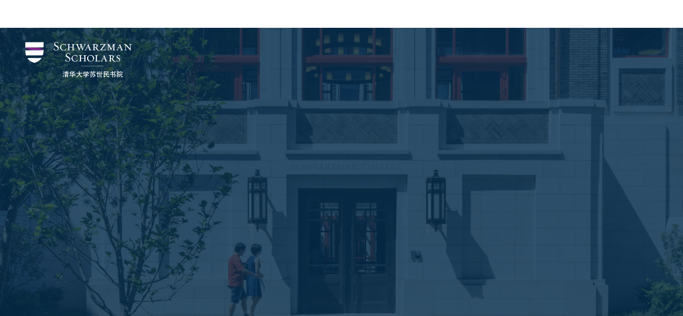
scroll to position [228, 0]
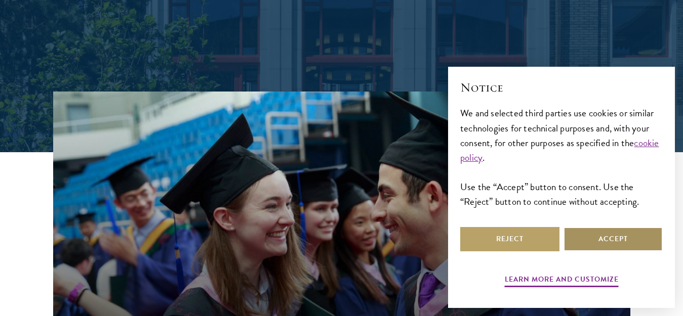
click at [609, 240] on button "Accept" at bounding box center [612, 239] width 99 height 24
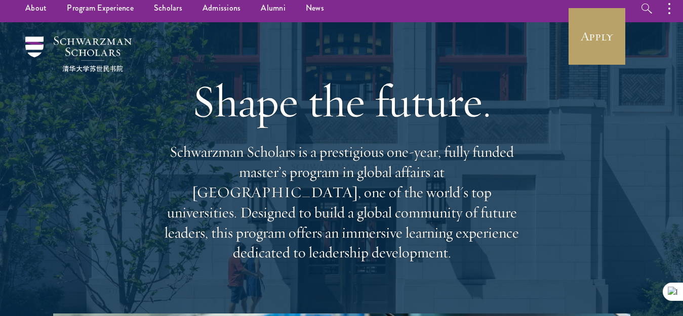
scroll to position [0, 0]
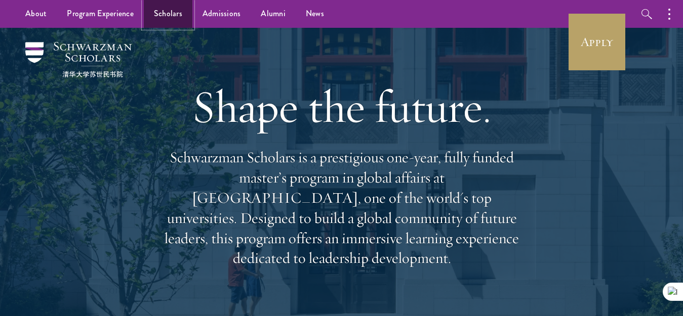
click at [167, 14] on link "Scholars" at bounding box center [168, 14] width 49 height 28
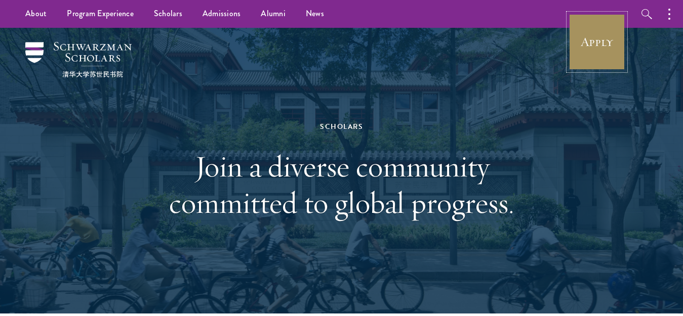
click at [604, 36] on link "Apply" at bounding box center [596, 42] width 57 height 57
click at [594, 47] on link "Apply" at bounding box center [596, 42] width 57 height 57
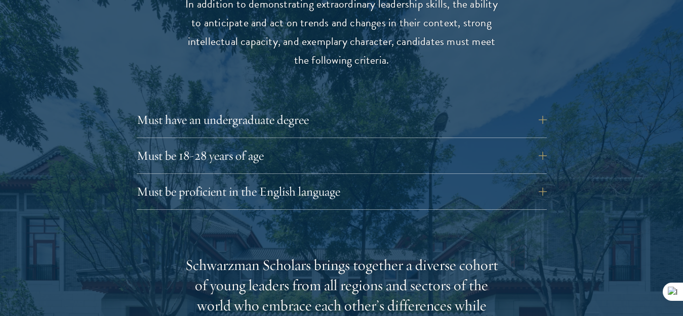
scroll to position [1442, 0]
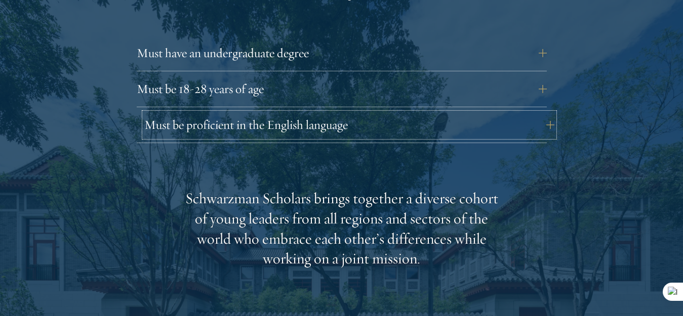
click at [537, 113] on button "Must be proficient in the English language" at bounding box center [349, 125] width 410 height 24
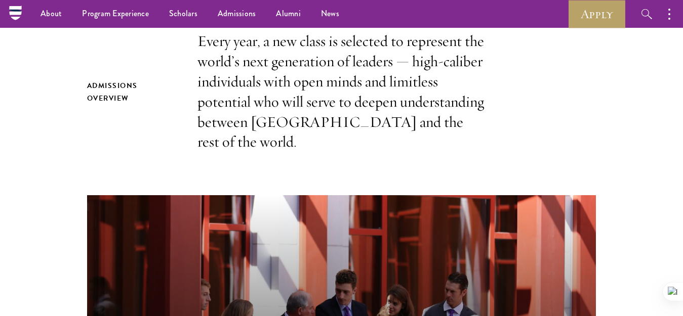
scroll to position [0, 0]
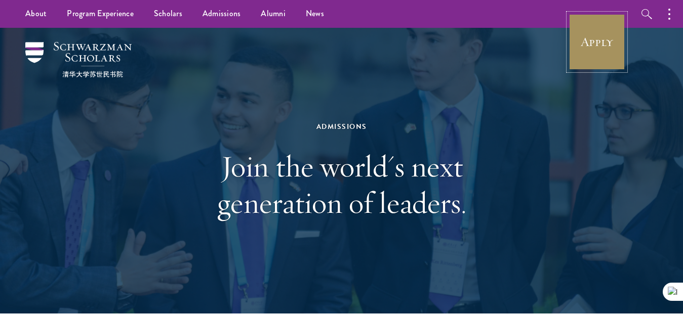
click at [602, 34] on link "Apply" at bounding box center [596, 42] width 57 height 57
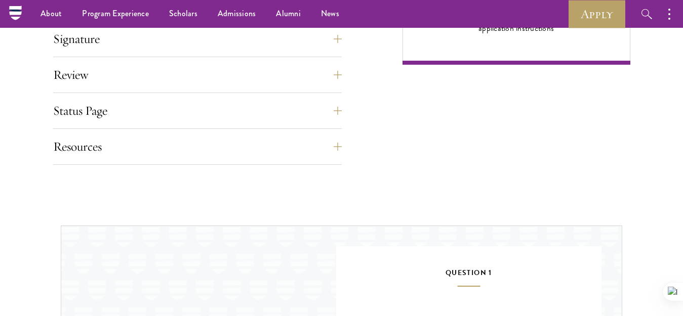
scroll to position [791, 0]
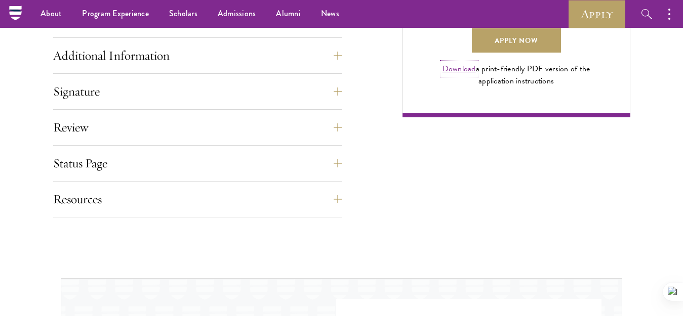
click at [468, 75] on link "Download" at bounding box center [458, 69] width 33 height 12
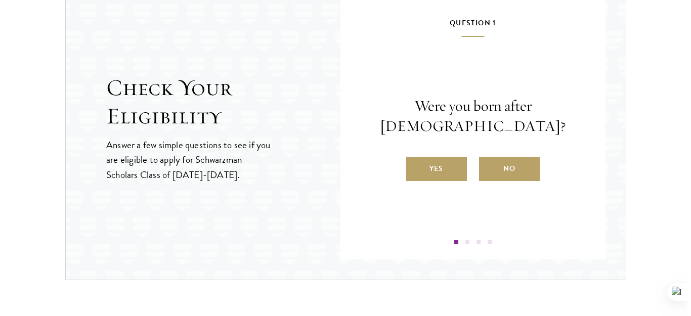
scroll to position [1095, 0]
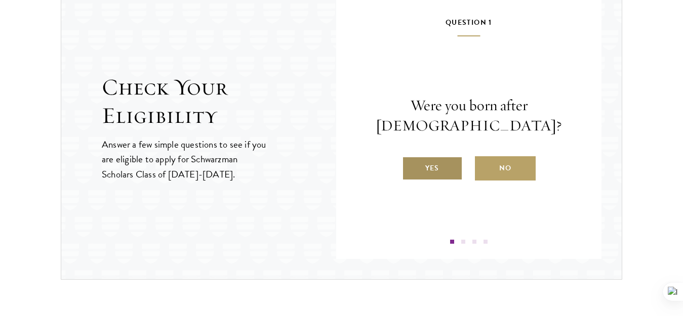
click at [432, 178] on label "Yes" at bounding box center [432, 168] width 61 height 24
click at [411, 166] on input "Yes" at bounding box center [406, 161] width 9 height 9
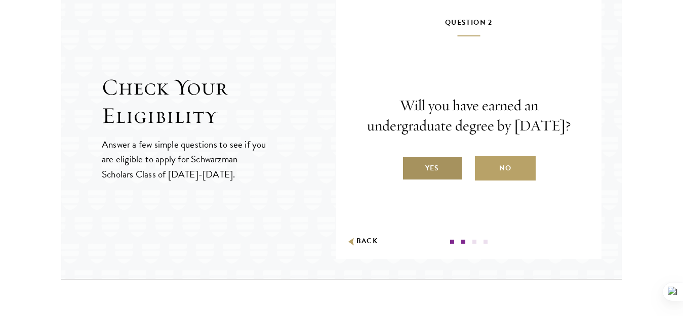
click at [449, 181] on label "Yes" at bounding box center [432, 168] width 61 height 24
click at [411, 166] on input "Yes" at bounding box center [406, 161] width 9 height 9
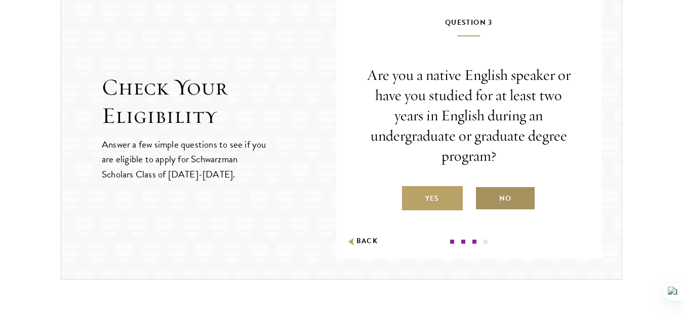
click at [518, 195] on label "No" at bounding box center [505, 198] width 61 height 24
click at [484, 195] on input "No" at bounding box center [479, 192] width 9 height 9
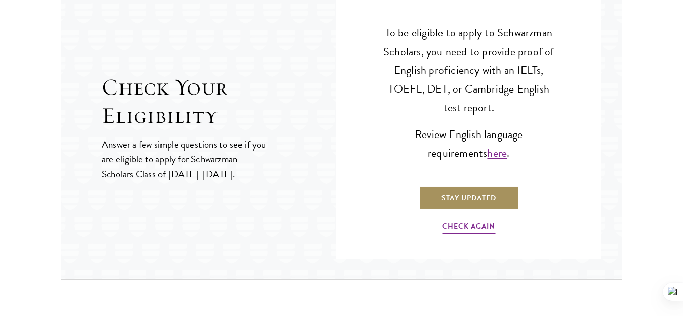
click at [487, 197] on link "Stay Updated" at bounding box center [468, 198] width 100 height 24
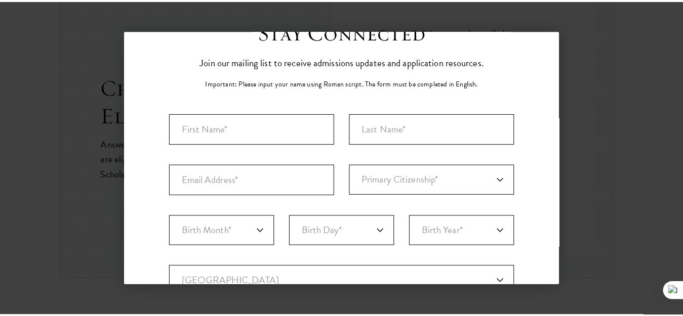
scroll to position [0, 0]
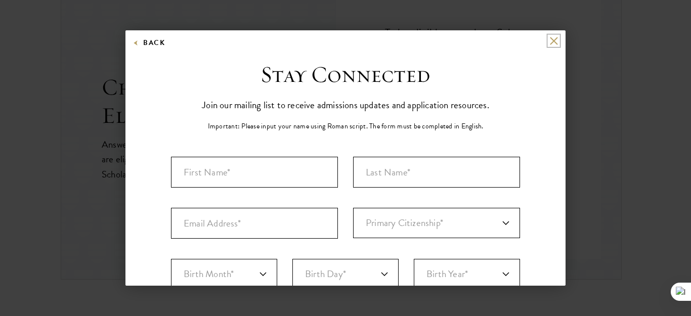
click at [550, 37] on button at bounding box center [554, 40] width 9 height 9
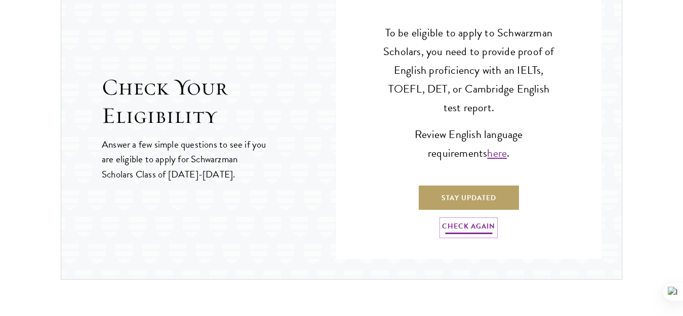
click at [455, 231] on link "Check Again" at bounding box center [468, 228] width 53 height 16
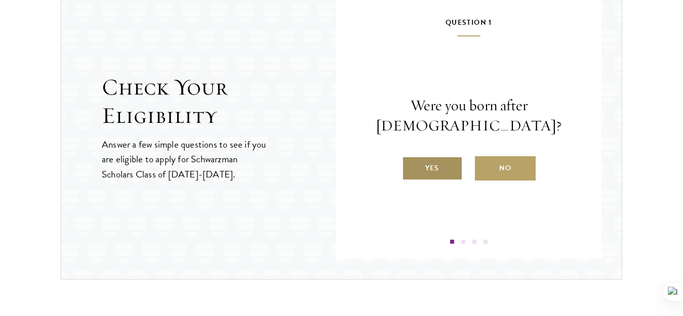
click at [446, 172] on label "Yes" at bounding box center [432, 168] width 61 height 24
click at [411, 166] on input "Yes" at bounding box center [406, 161] width 9 height 9
click at [0, 0] on label "Yes" at bounding box center [0, 0] width 0 height 0
click at [0, 0] on input "Yes" at bounding box center [0, 0] width 0 height 0
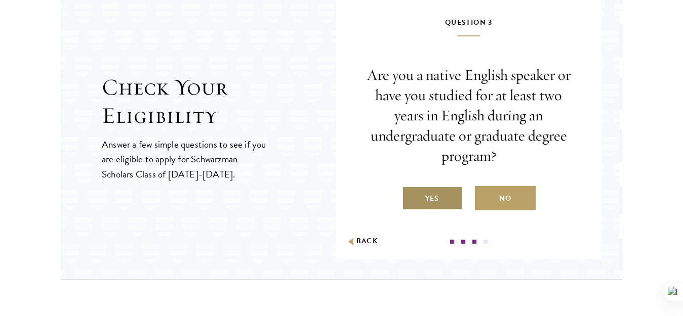
click at [433, 205] on label "Yes" at bounding box center [432, 198] width 61 height 24
click at [411, 197] on input "Yes" at bounding box center [406, 192] width 9 height 9
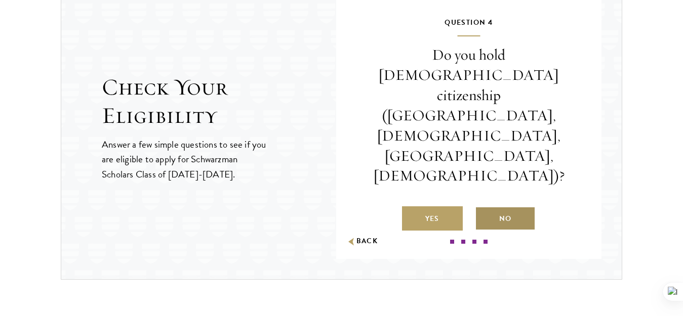
click at [518, 206] on label "No" at bounding box center [505, 218] width 61 height 24
click at [484, 208] on input "No" at bounding box center [479, 212] width 9 height 9
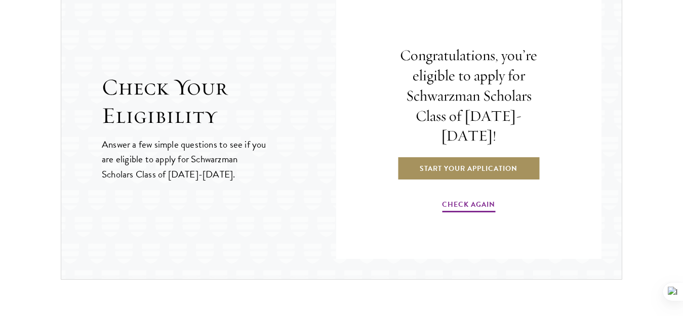
click at [506, 156] on link "Start Your Application" at bounding box center [468, 168] width 143 height 24
